Goal: Find specific page/section

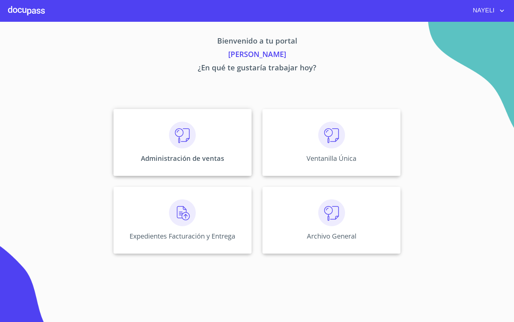
click at [205, 144] on div "Administración de ventas" at bounding box center [183, 142] width 138 height 67
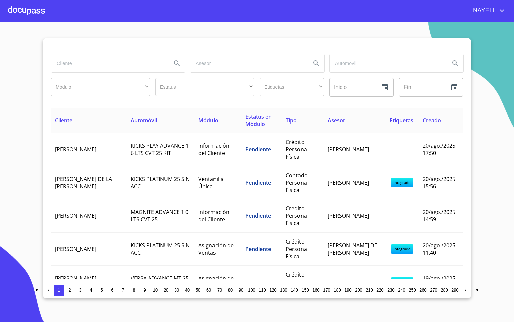
click at [122, 62] on input "search" at bounding box center [108, 63] width 115 height 18
type input "CONDOMINIO"
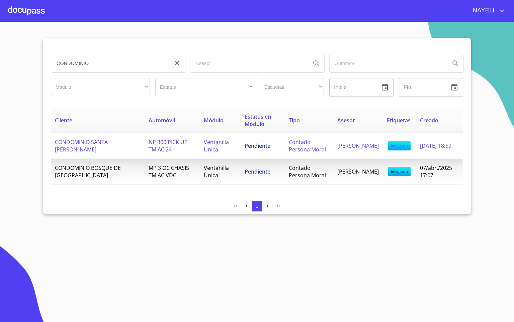
click at [157, 155] on td "NP 300 PICK UP TM AC 24" at bounding box center [172, 146] width 55 height 26
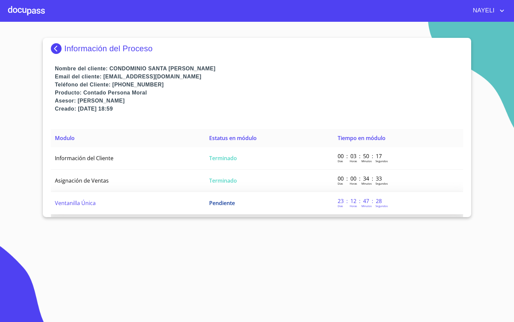
click at [157, 201] on td "Ventanilla Única" at bounding box center [128, 203] width 154 height 22
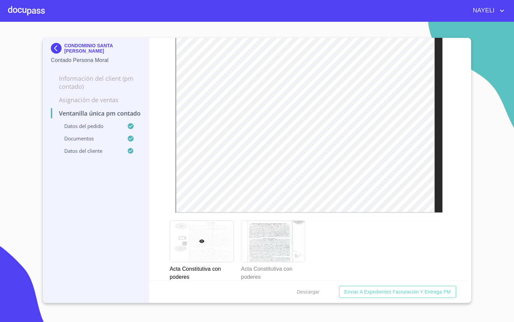
scroll to position [1155, 0]
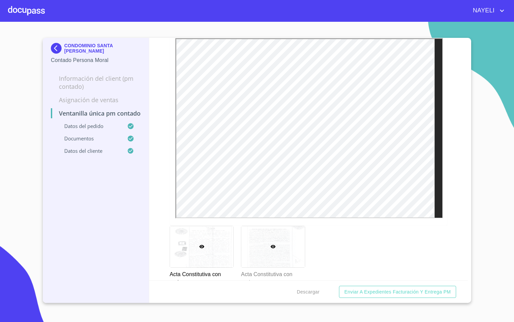
click at [280, 254] on div at bounding box center [272, 246] width 63 height 41
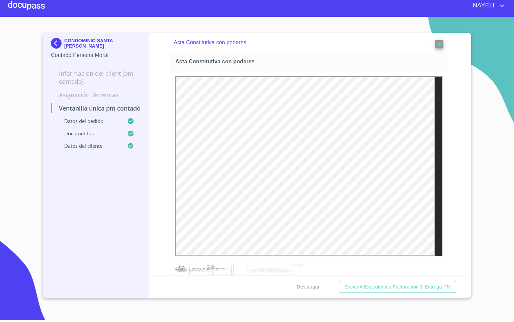
scroll to position [0, 0]
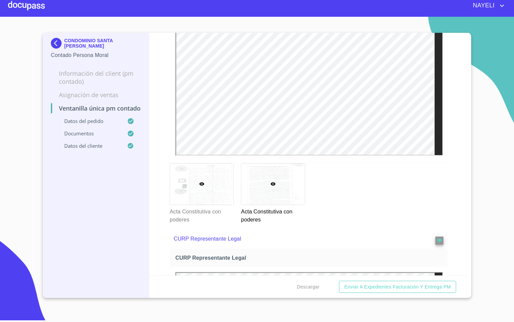
click at [212, 185] on div at bounding box center [201, 183] width 63 height 41
